Goal: Task Accomplishment & Management: Use online tool/utility

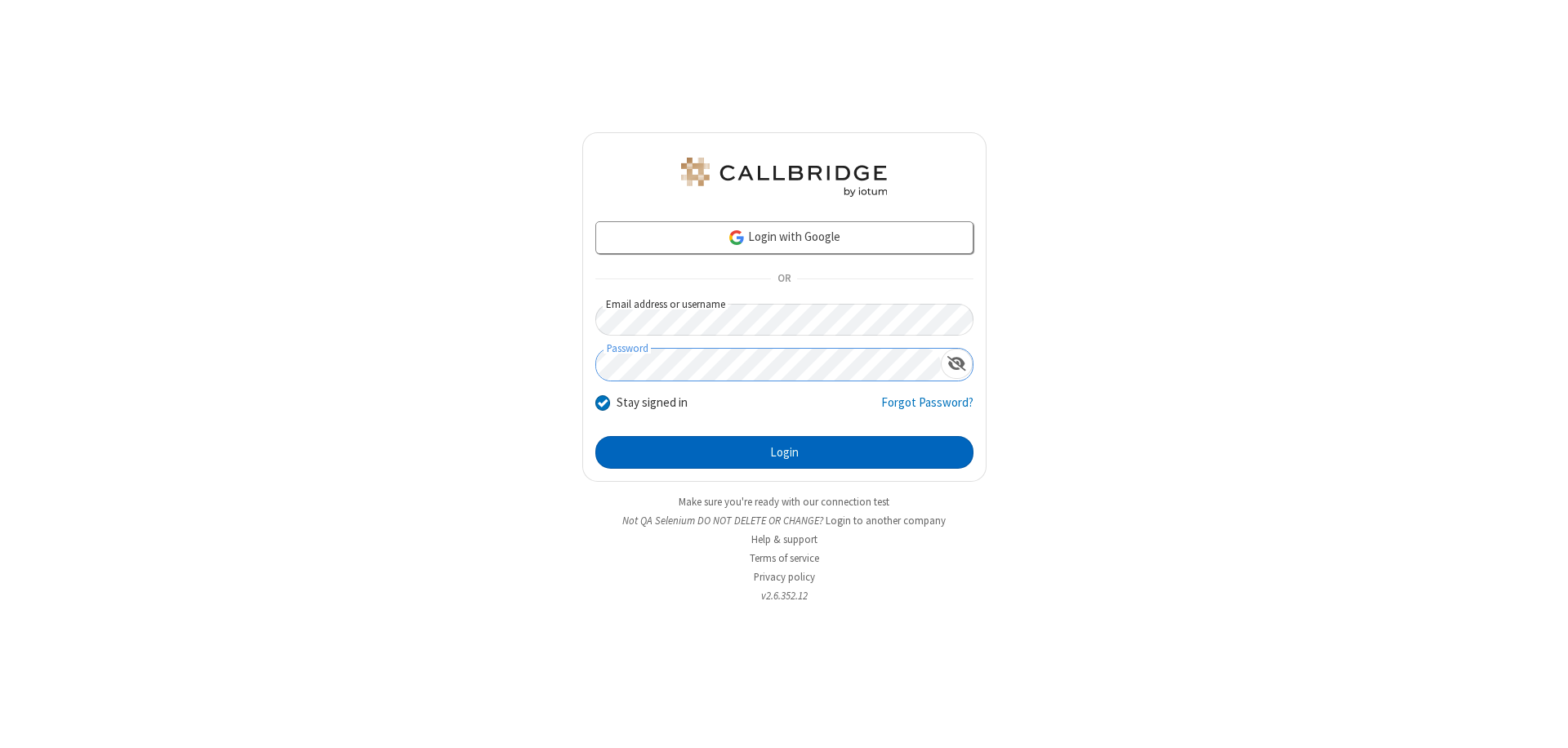
click at [784, 452] on button "Login" at bounding box center [784, 452] width 378 height 33
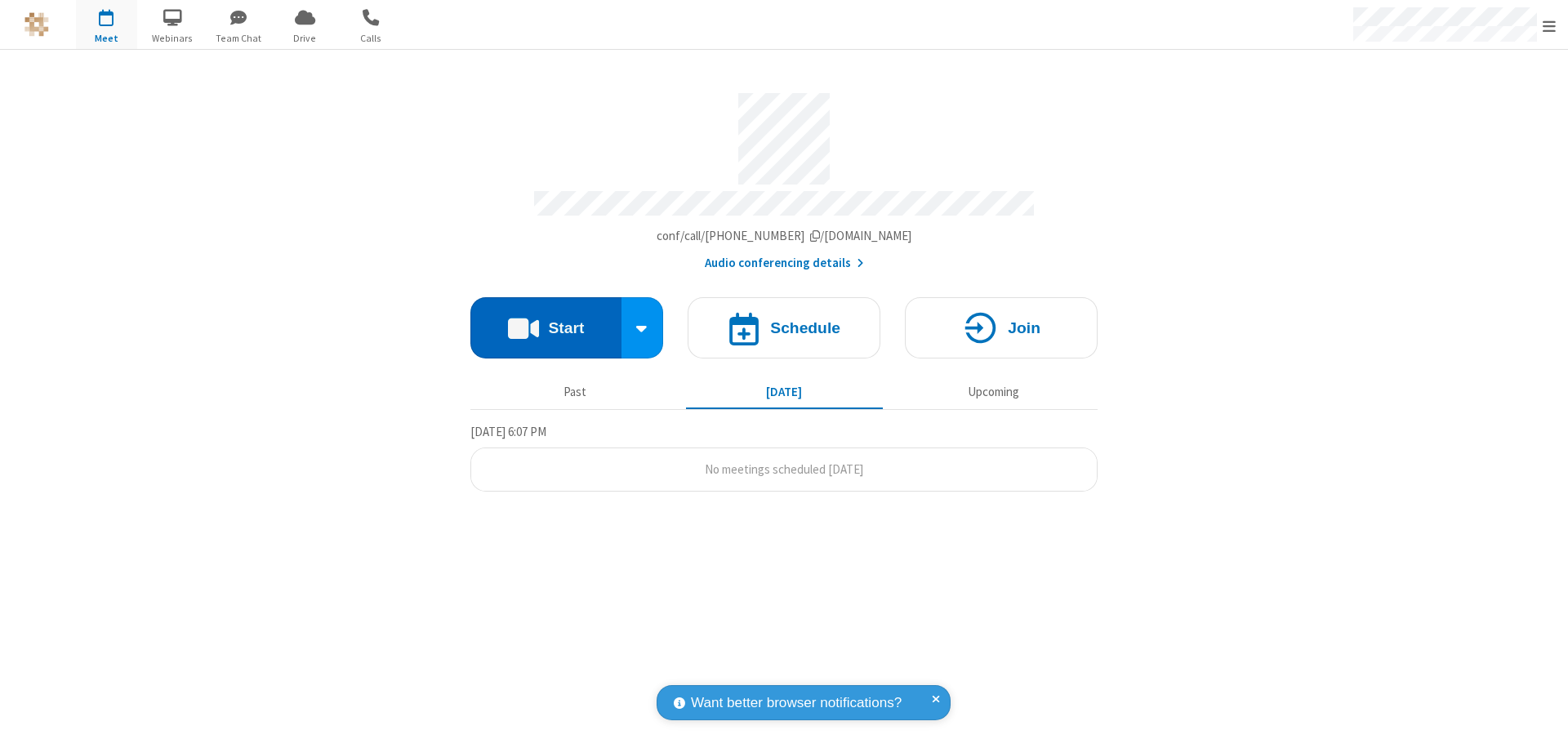
click at [546, 321] on button "Start" at bounding box center [546, 328] width 151 height 62
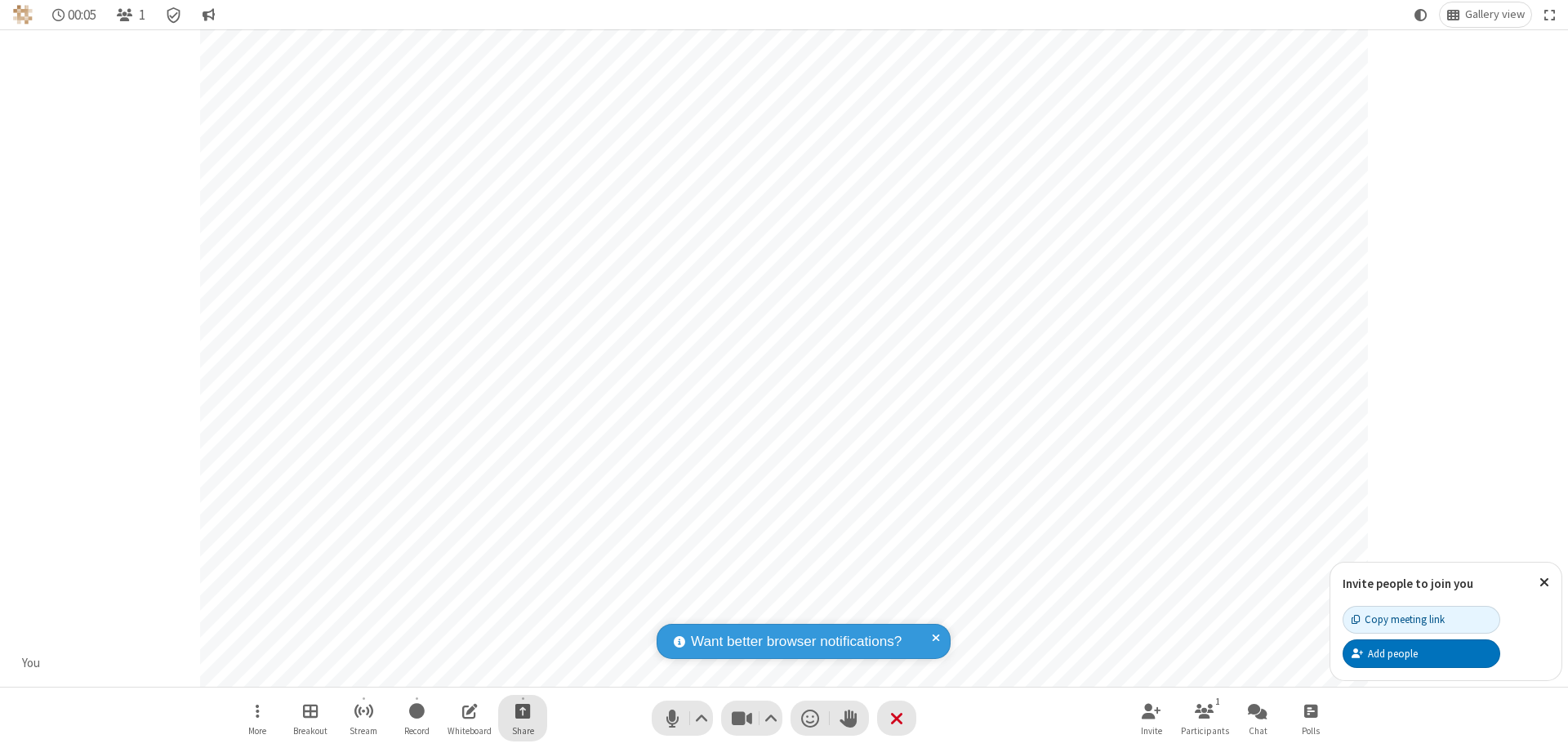
click at [523, 710] on span "Start sharing" at bounding box center [523, 710] width 15 height 20
click at [522, 611] on span "Share additional camera" at bounding box center [533, 614] width 121 height 13
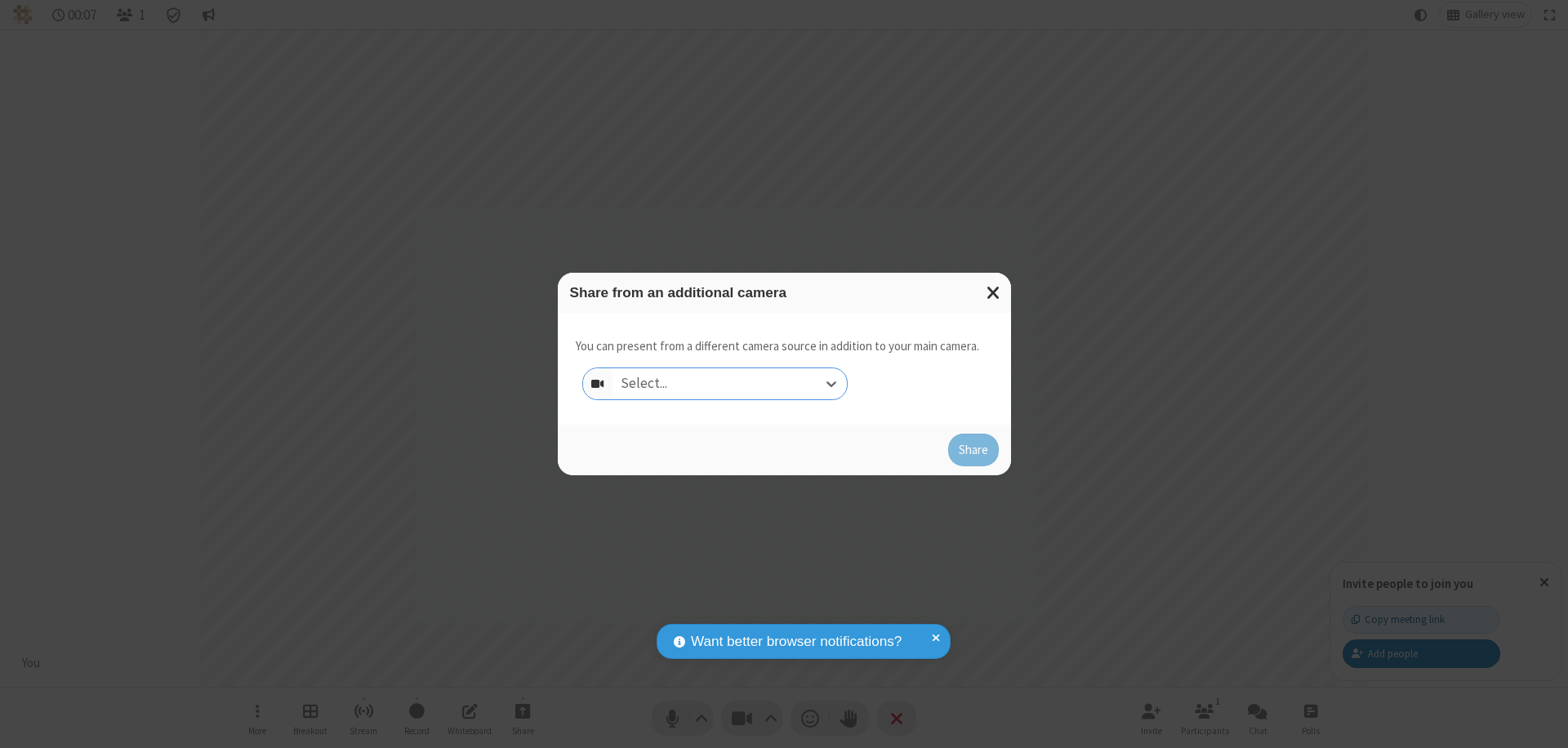
click at [730, 384] on div "Select..." at bounding box center [730, 384] width 235 height 31
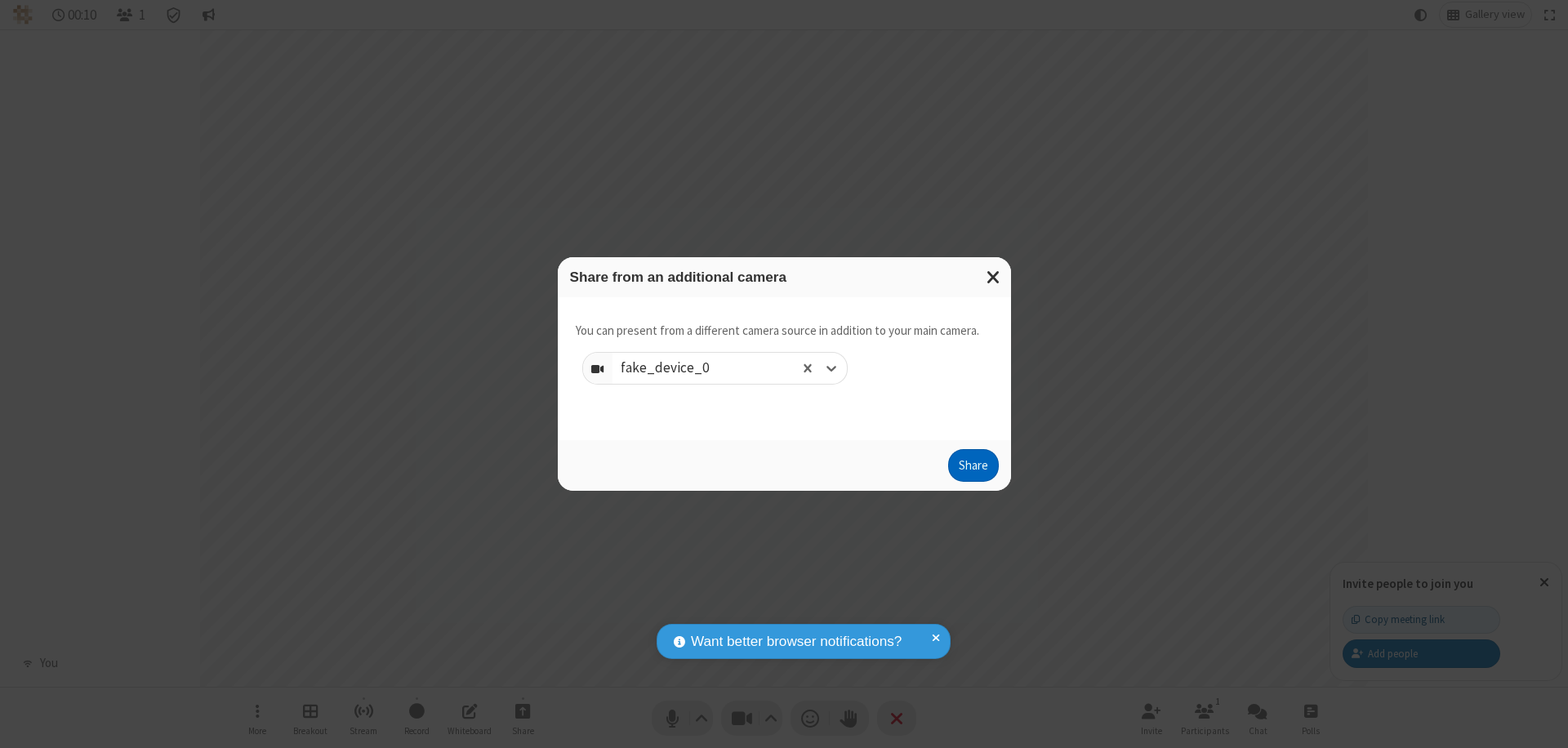
click at [973, 469] on button "Share" at bounding box center [973, 466] width 51 height 33
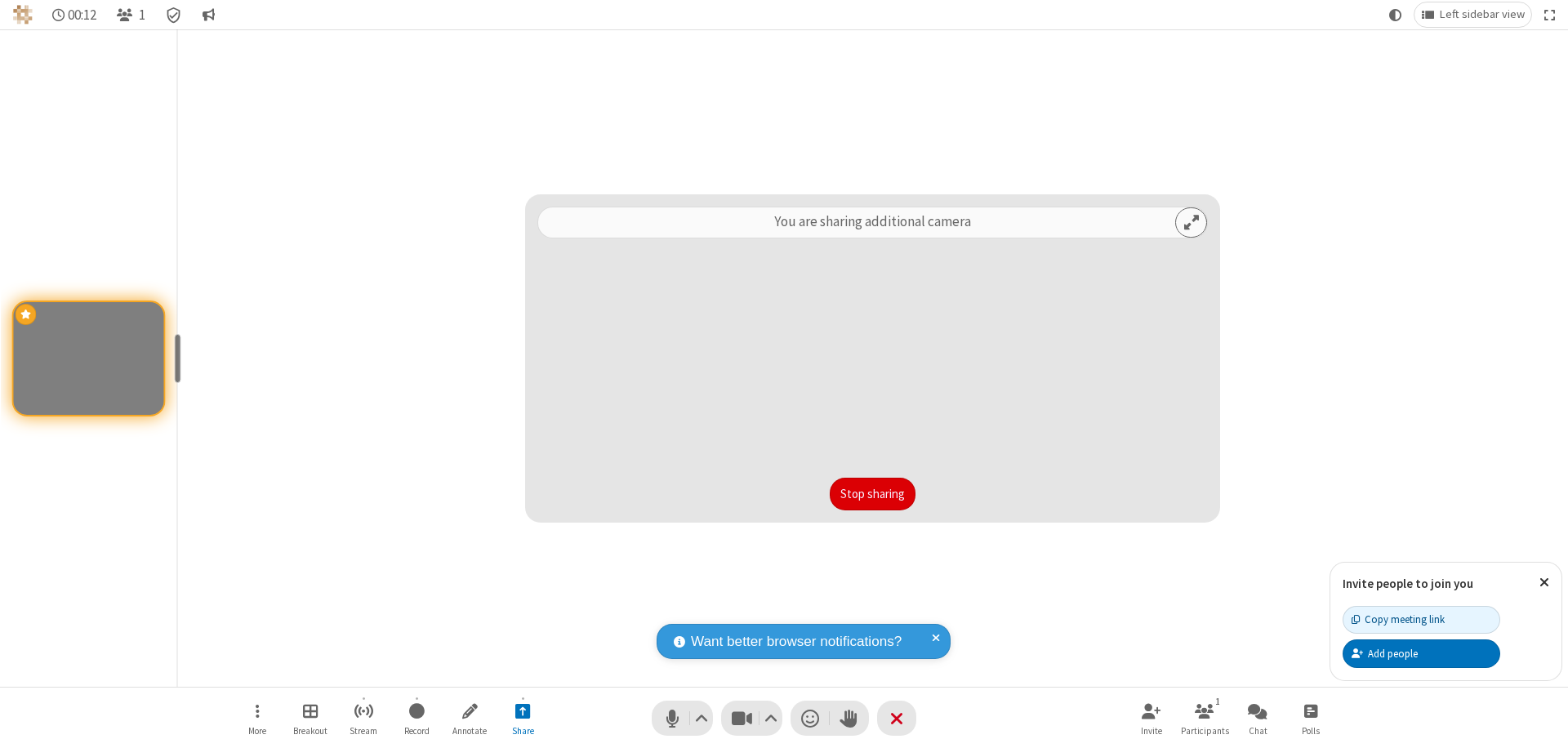
click at [872, 494] on button "Stop sharing" at bounding box center [872, 494] width 86 height 33
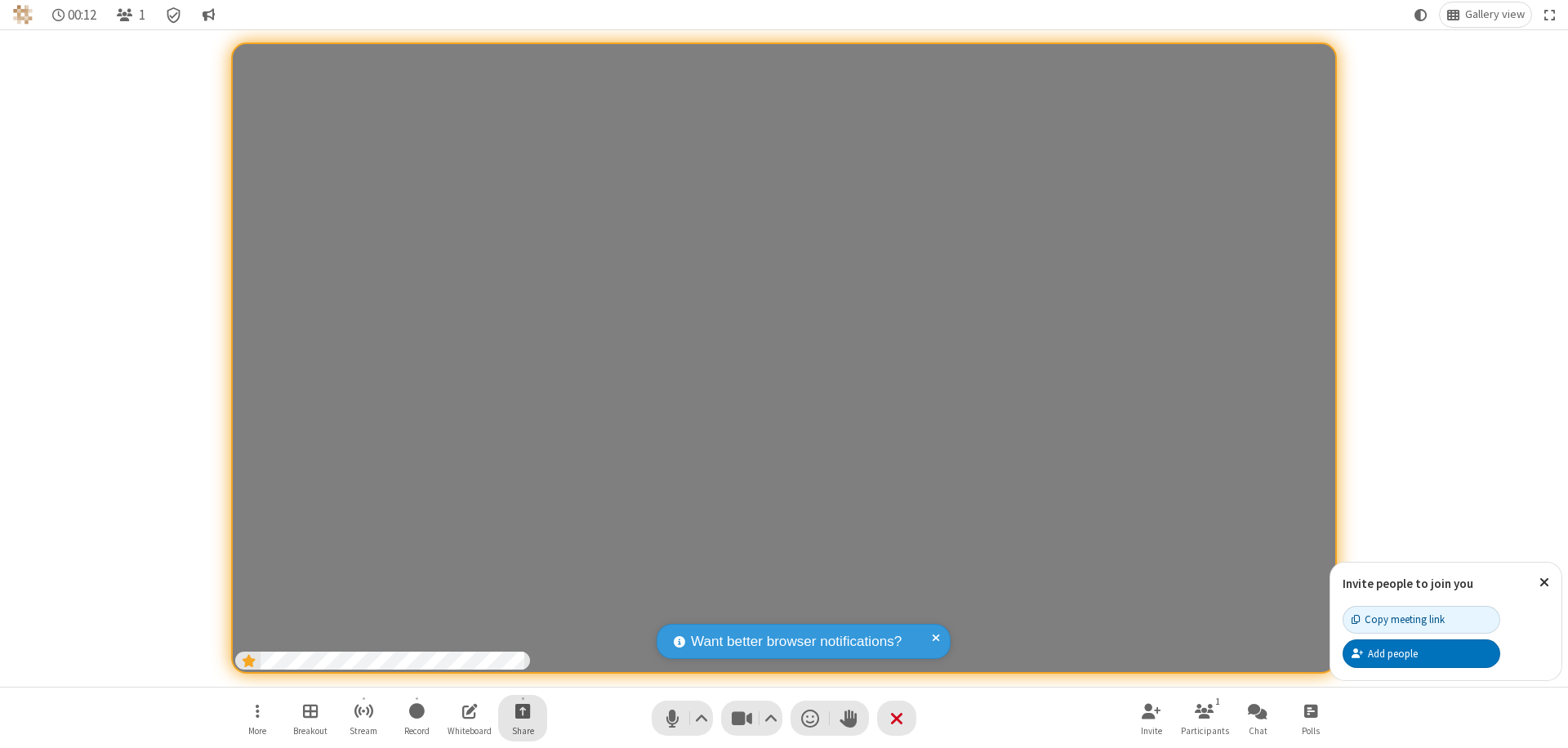
click at [523, 710] on span "Start sharing" at bounding box center [523, 710] width 15 height 20
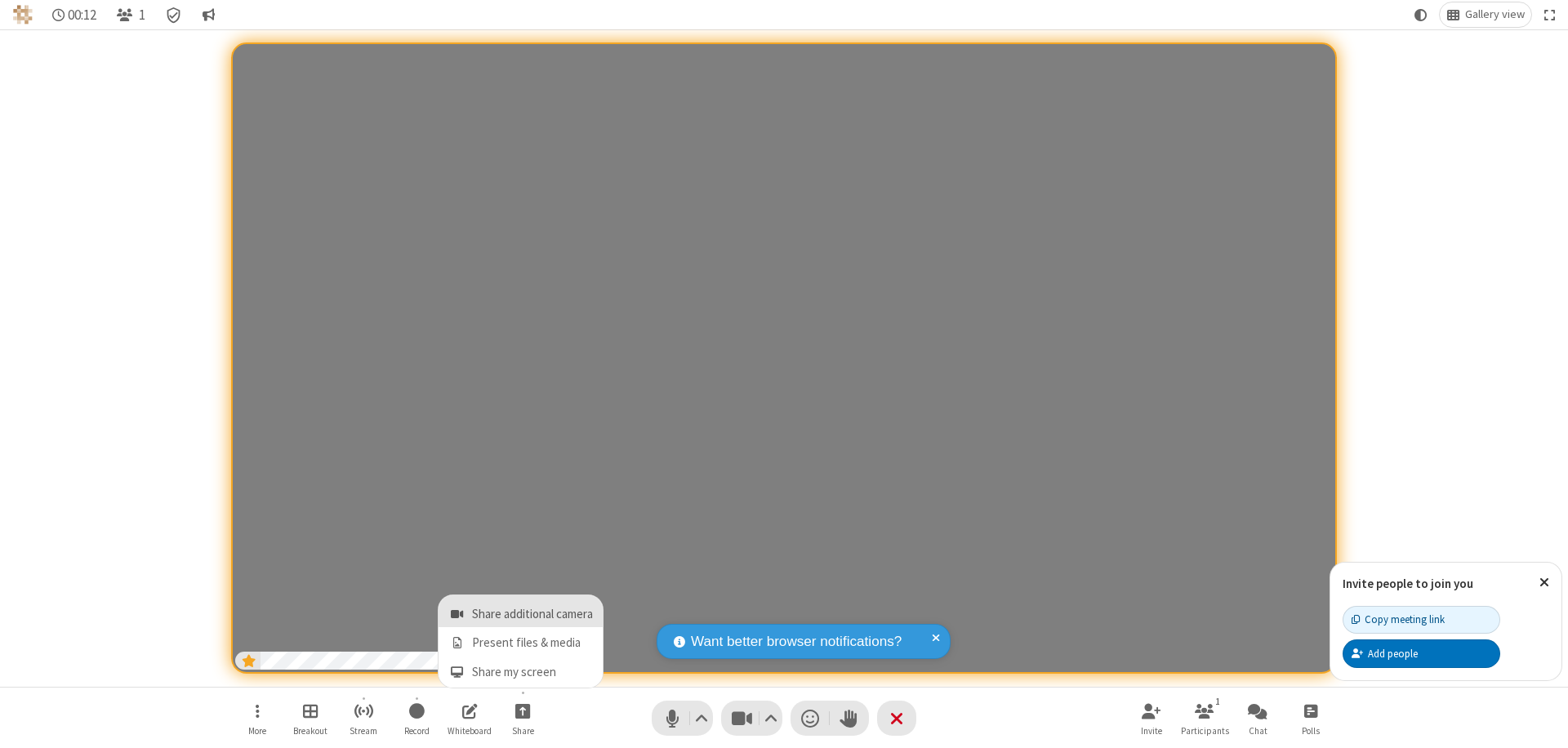
click at [522, 611] on span "Share additional camera" at bounding box center [533, 614] width 121 height 13
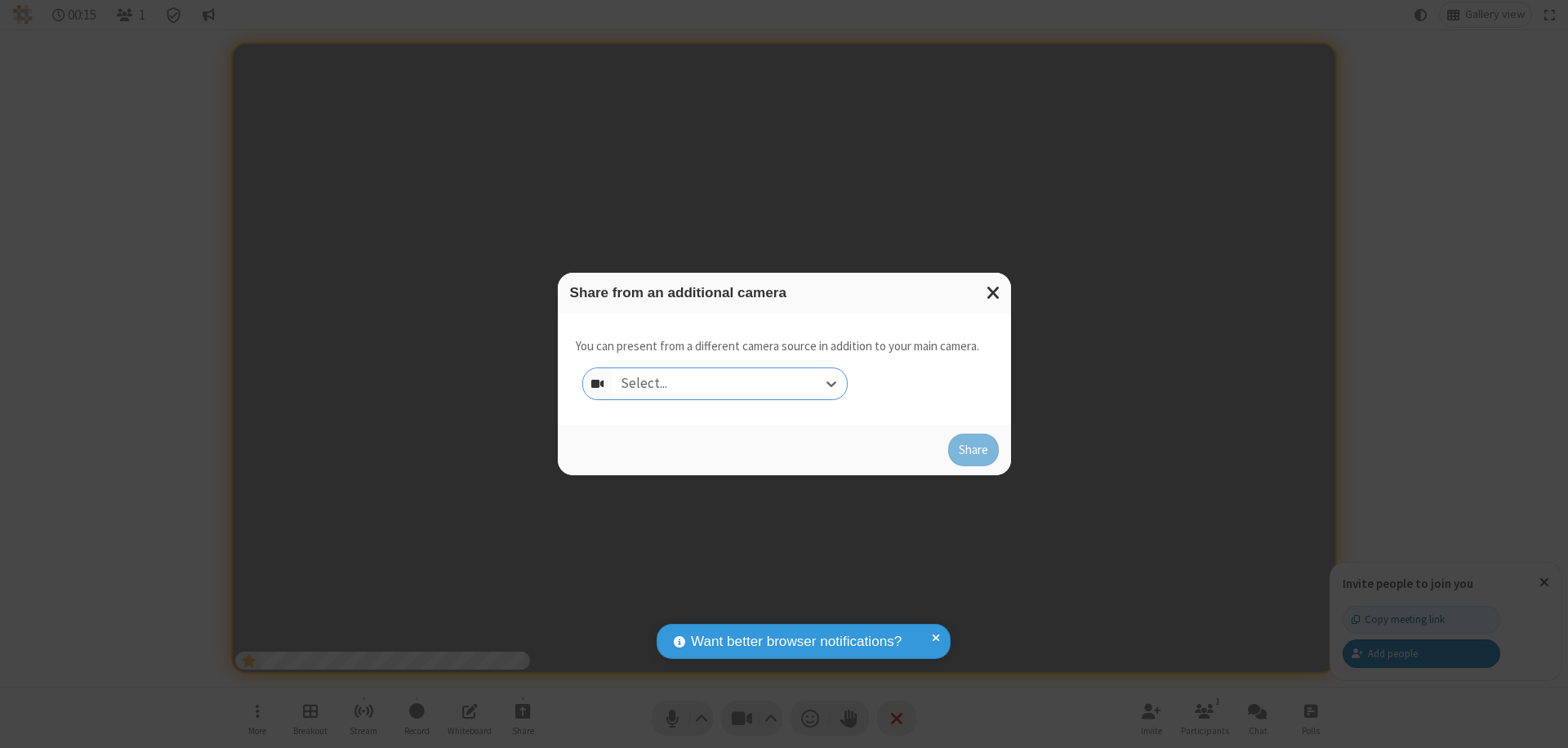
click at [730, 384] on div "Select..." at bounding box center [730, 384] width 235 height 31
